Goal: Navigation & Orientation: Find specific page/section

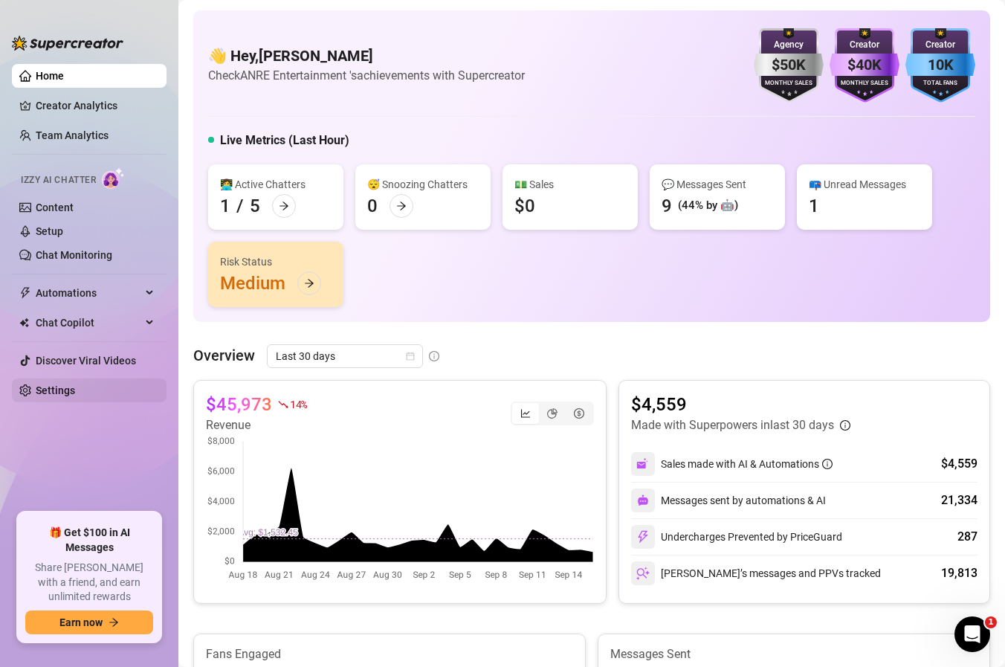
click at [75, 396] on link "Settings" at bounding box center [55, 390] width 39 height 12
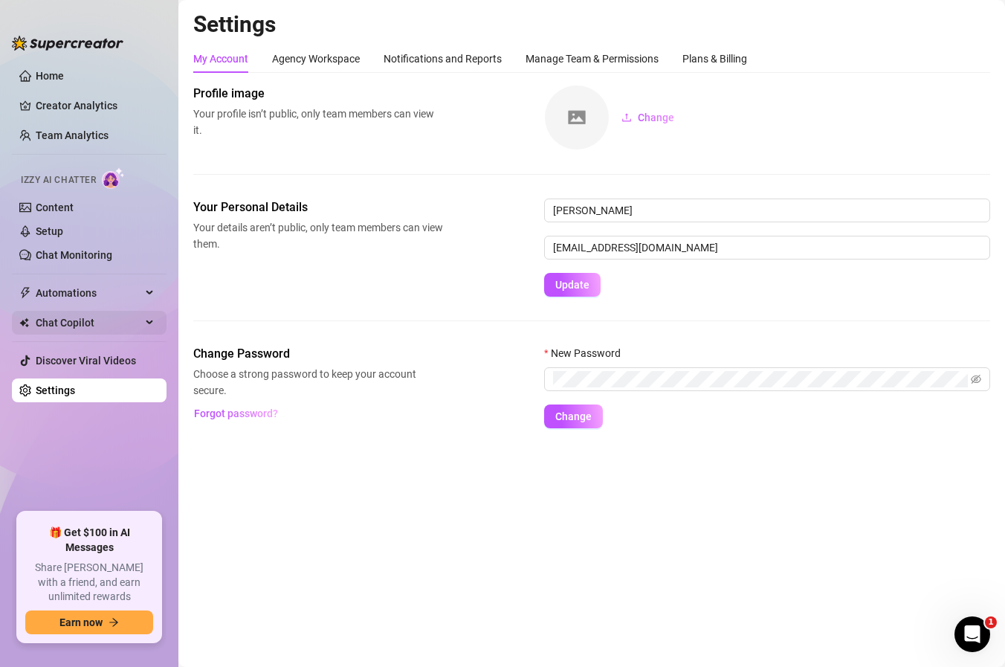
click at [116, 316] on span "Chat Copilot" at bounding box center [89, 323] width 106 height 24
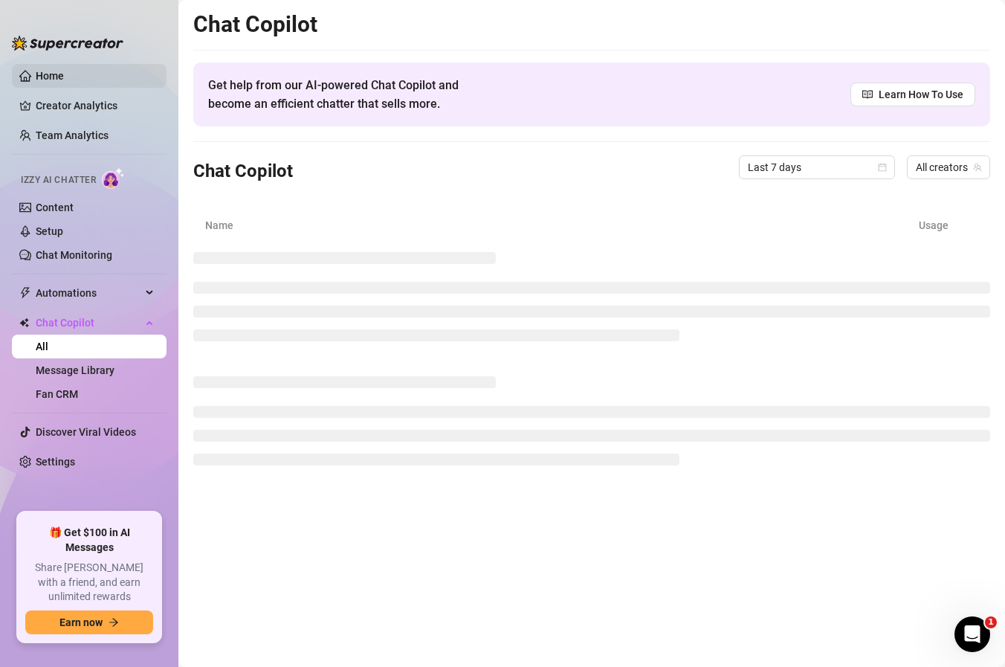
click at [64, 76] on link "Home" at bounding box center [50, 76] width 28 height 12
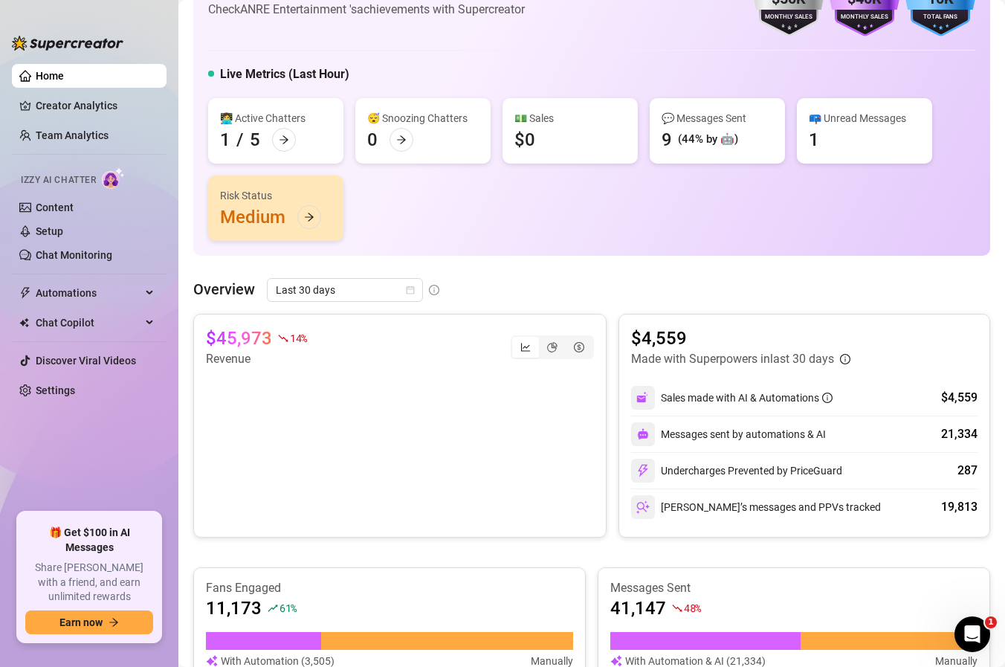
scroll to position [90, 0]
